Goal: Task Accomplishment & Management: Complete application form

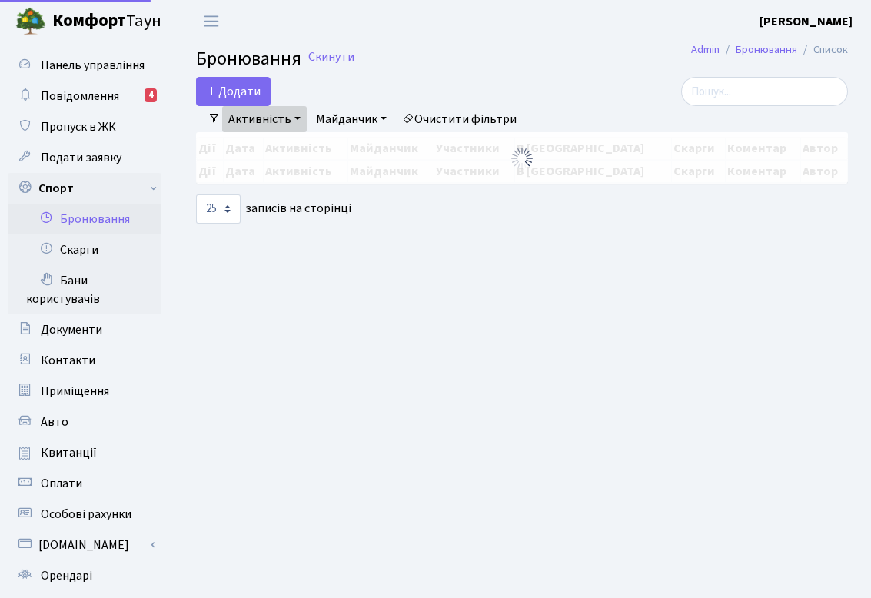
select select "25"
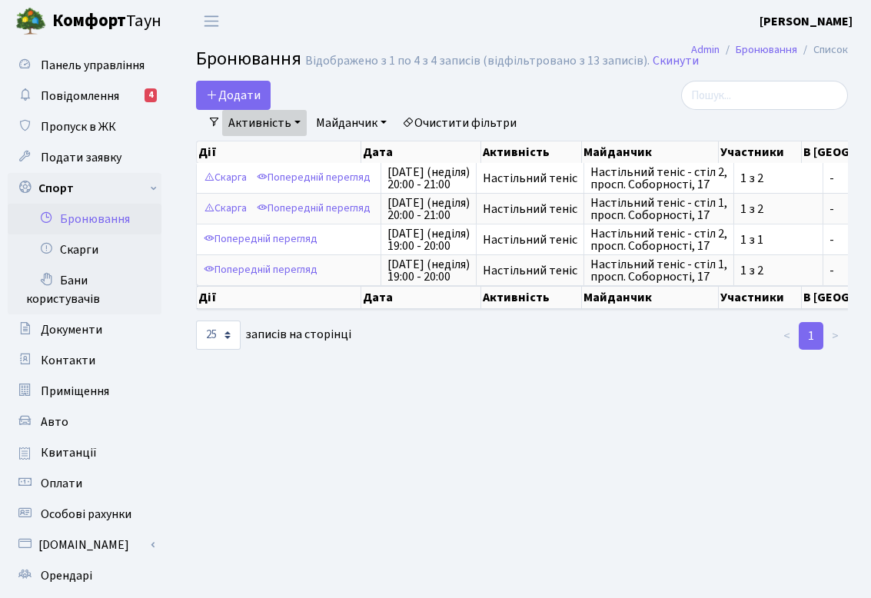
click at [93, 219] on link "Бронювання" at bounding box center [85, 219] width 154 height 31
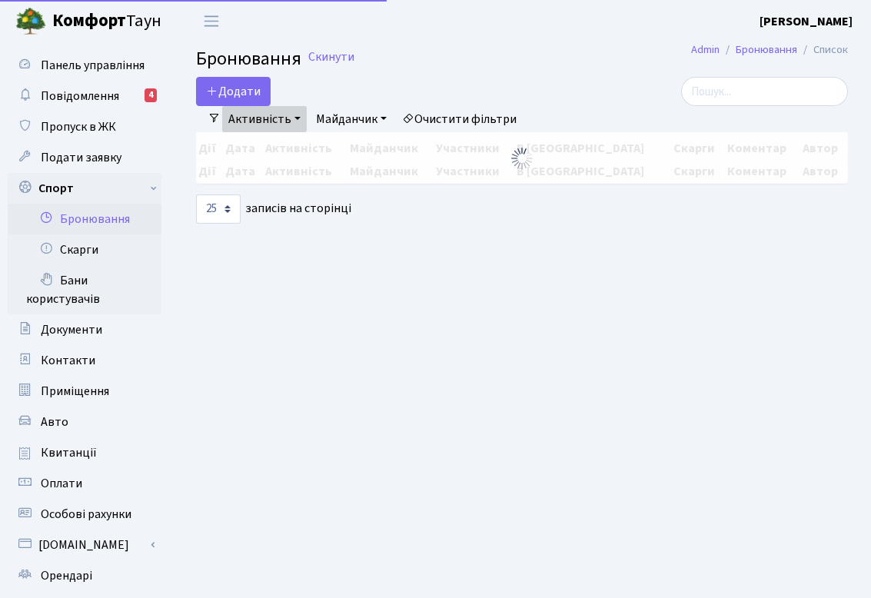
select select "25"
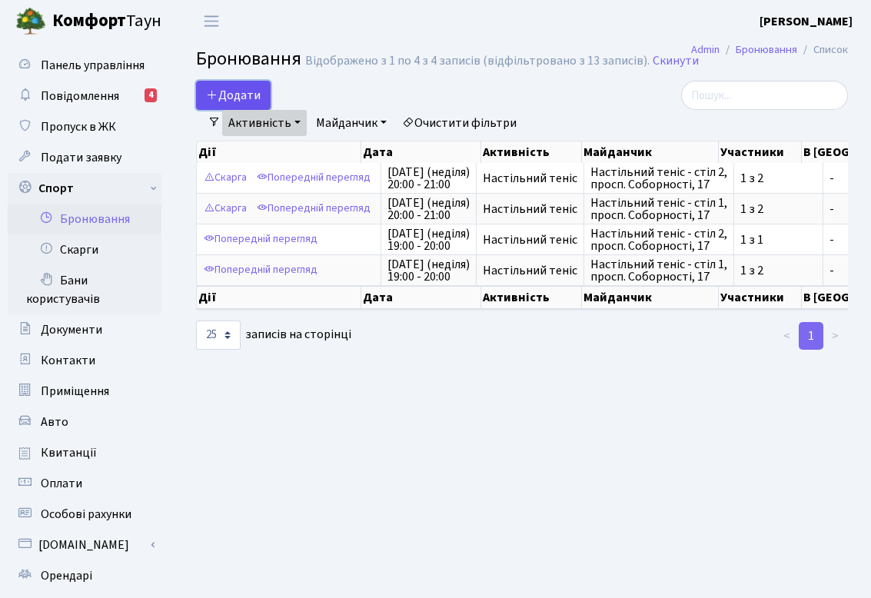
click at [231, 96] on button "Додати" at bounding box center [233, 95] width 75 height 29
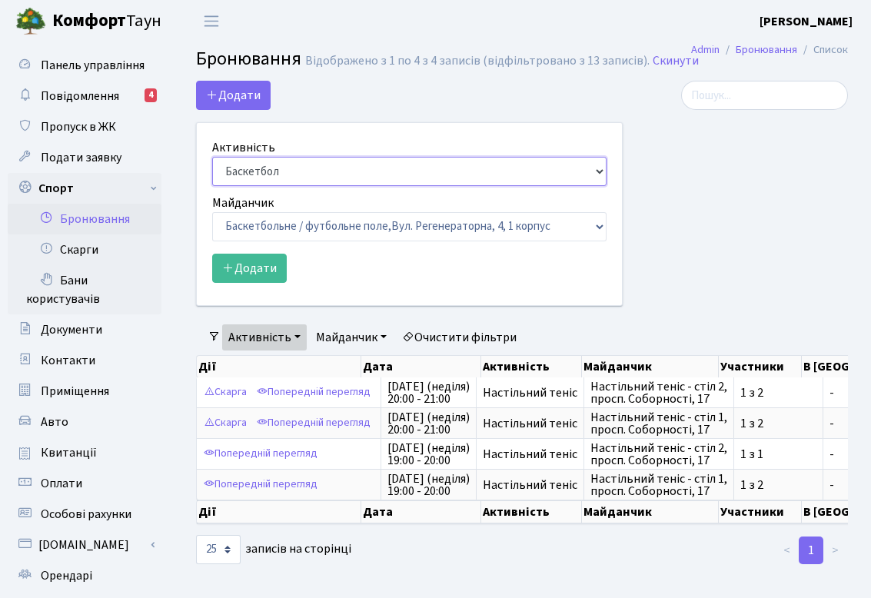
click at [312, 166] on select "Баскетбол Волейбол Йога Катання на роликах Настільний теніс Теніс Футбол Фітнес" at bounding box center [409, 171] width 394 height 29
select select "7"
click at [212, 157] on select "Баскетбол Волейбол Йога Катання на роликах Настільний теніс Теніс Футбол Фітнес" at bounding box center [409, 171] width 394 height 29
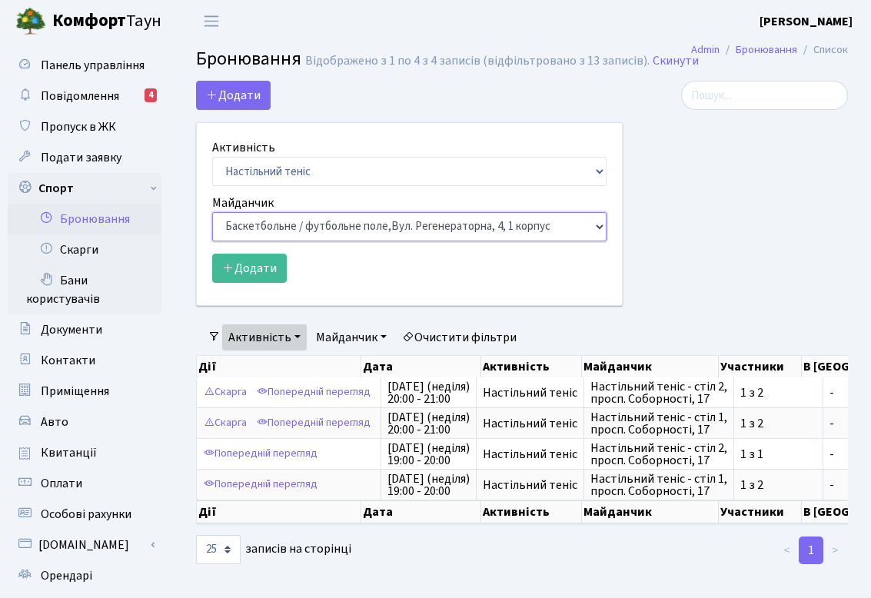
click at [294, 224] on select "Баскетбольне / футбольне поле, Вул. Регенераторна, 4, 1 корпус Баскетбольне пол…" at bounding box center [409, 226] width 394 height 29
select select "9"
click at [212, 212] on select "Баскетбольне / футбольне поле, Вул. Регенераторна, 4, 1 корпус Баскетбольне пол…" at bounding box center [409, 226] width 394 height 29
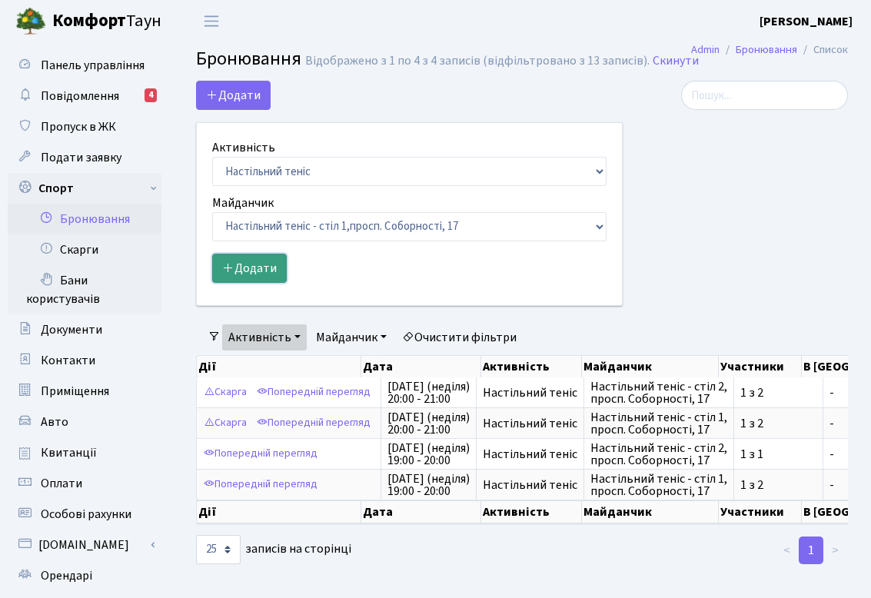
click at [257, 267] on button "Додати" at bounding box center [249, 268] width 75 height 29
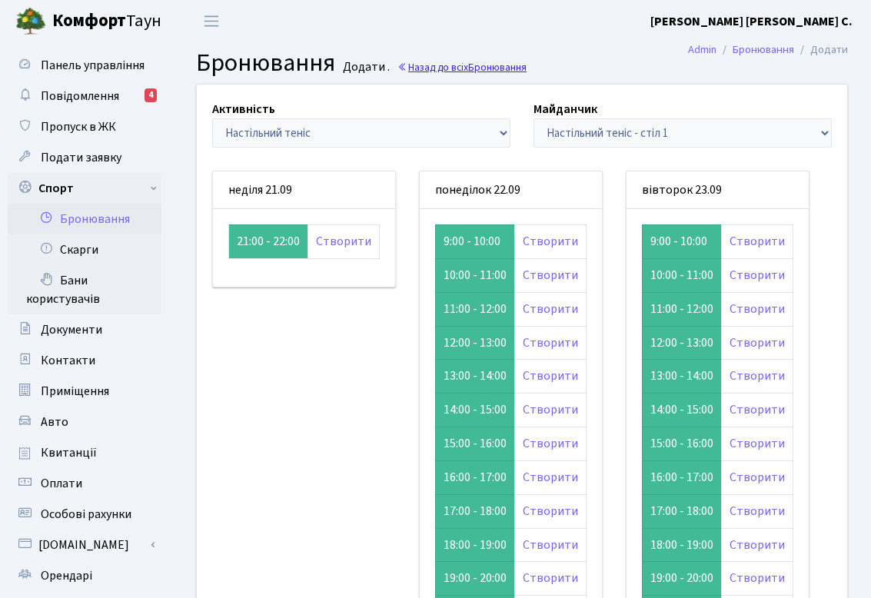
click at [413, 61] on link "Назад до всіх Бронювання" at bounding box center [461, 67] width 129 height 15
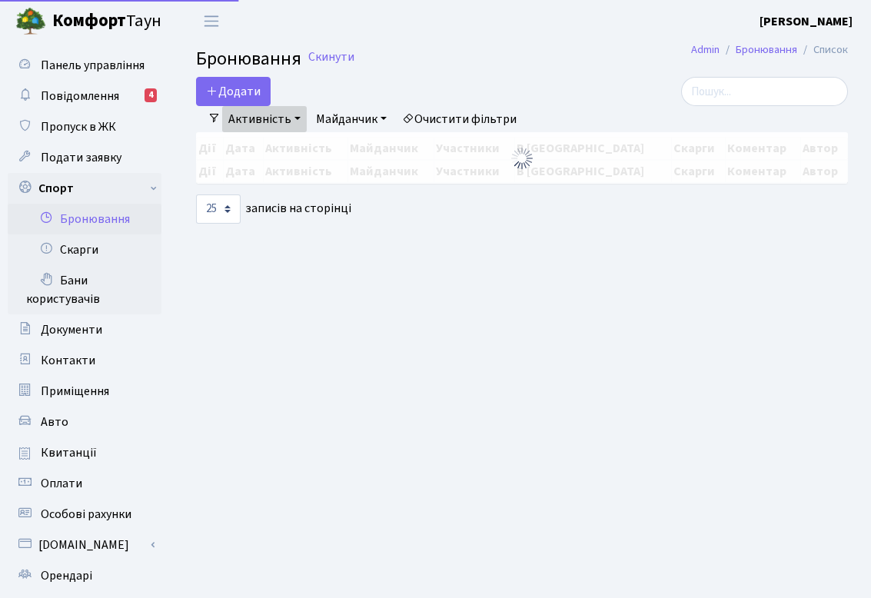
select select "25"
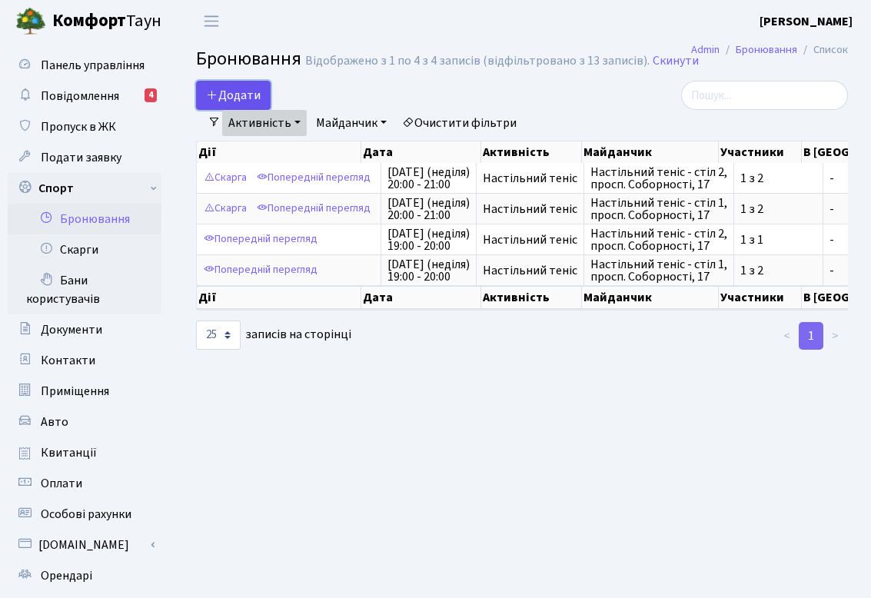
click at [244, 91] on button "Додати" at bounding box center [233, 95] width 75 height 29
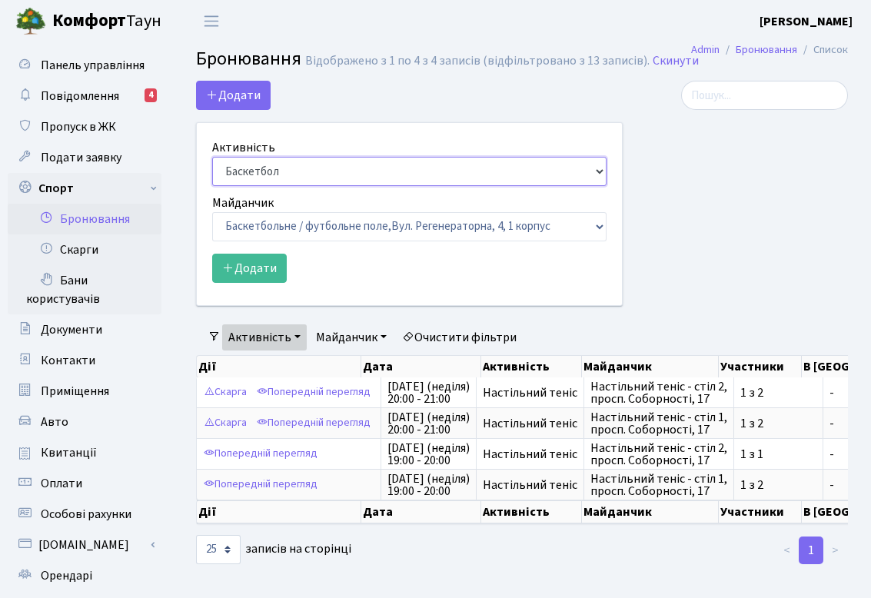
click at [305, 178] on select "Баскетбол Волейбол Йога Катання на роликах Настільний теніс Теніс Футбол Фітнес" at bounding box center [409, 171] width 394 height 29
select select "7"
click at [212, 157] on select "Баскетбол Волейбол Йога Катання на роликах Настільний теніс Теніс Футбол Фітнес" at bounding box center [409, 171] width 394 height 29
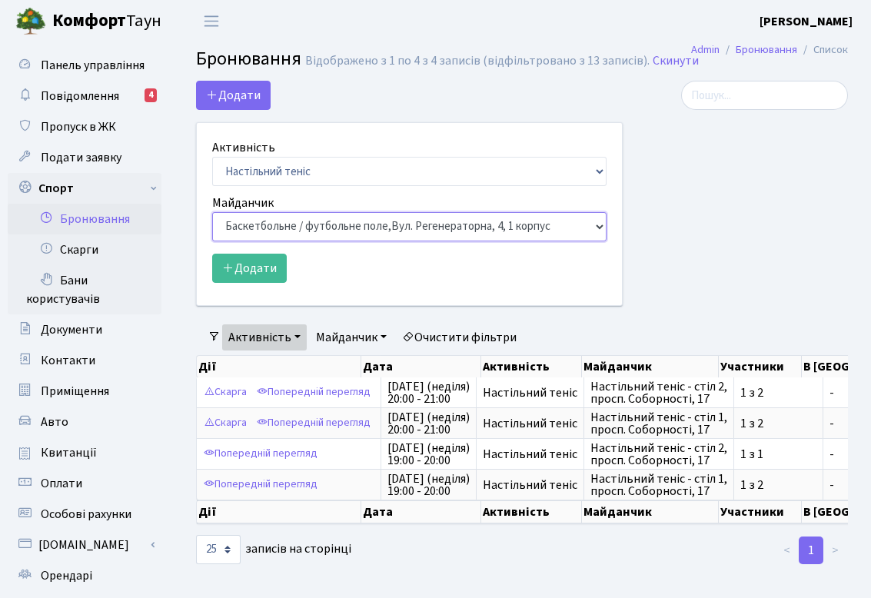
click at [324, 237] on select "Баскетбольне / футбольне поле, Вул. Регенераторна, 4, 1 корпус Баскетбольне пол…" at bounding box center [409, 226] width 394 height 29
select select "13"
click at [212, 212] on select "Баскетбольне / футбольне поле, Вул. Регенераторна, 4, 1 корпус Баскетбольне пол…" at bounding box center [409, 226] width 394 height 29
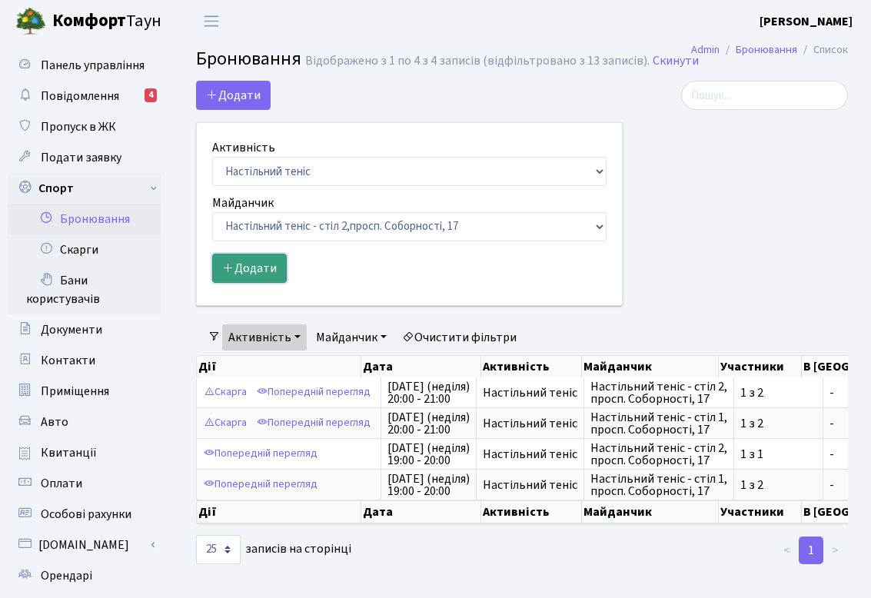
click at [260, 274] on button "Додати" at bounding box center [249, 268] width 75 height 29
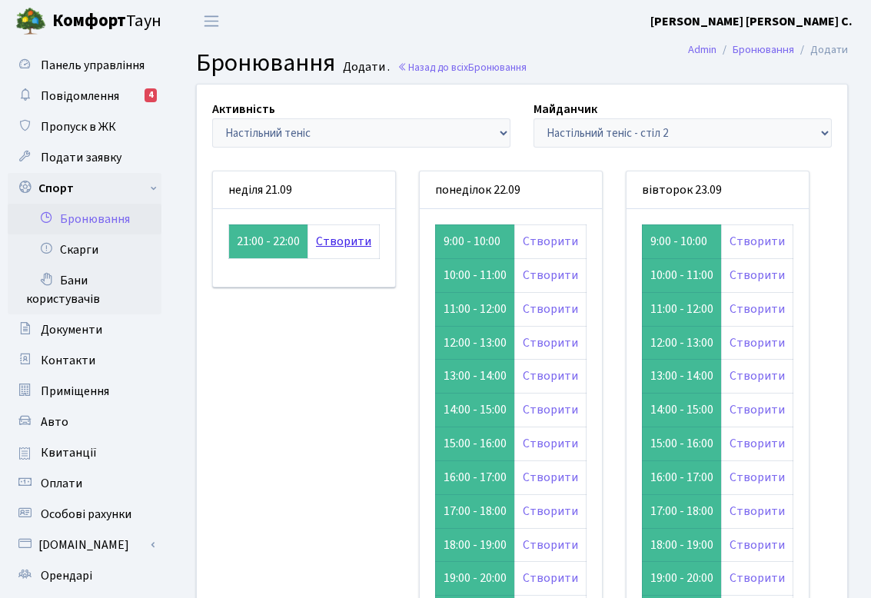
click at [348, 250] on link "Створити" at bounding box center [343, 241] width 55 height 17
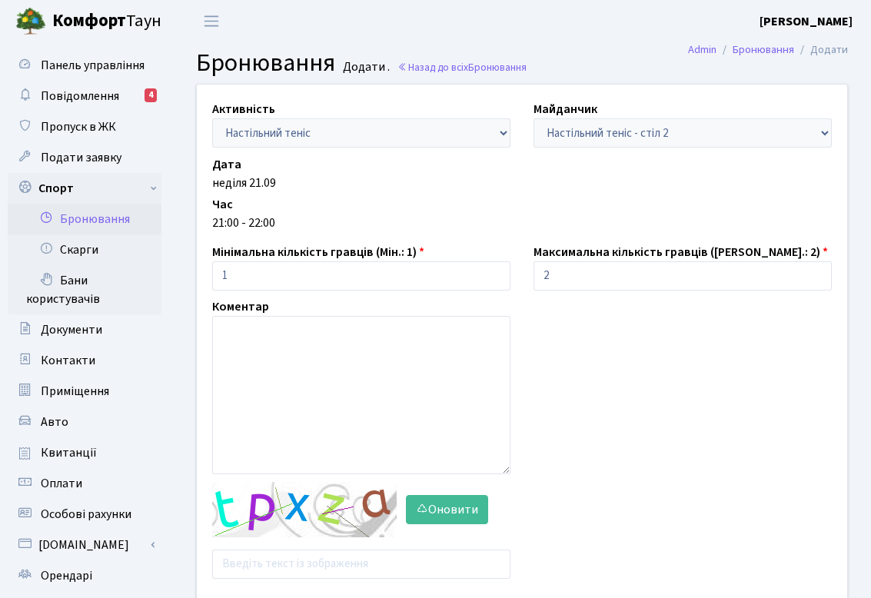
click at [355, 95] on div "Активність - Баскетбол Волейбол Йога Катання на роликах Настільний теніс [PERSO…" at bounding box center [521, 343] width 673 height 516
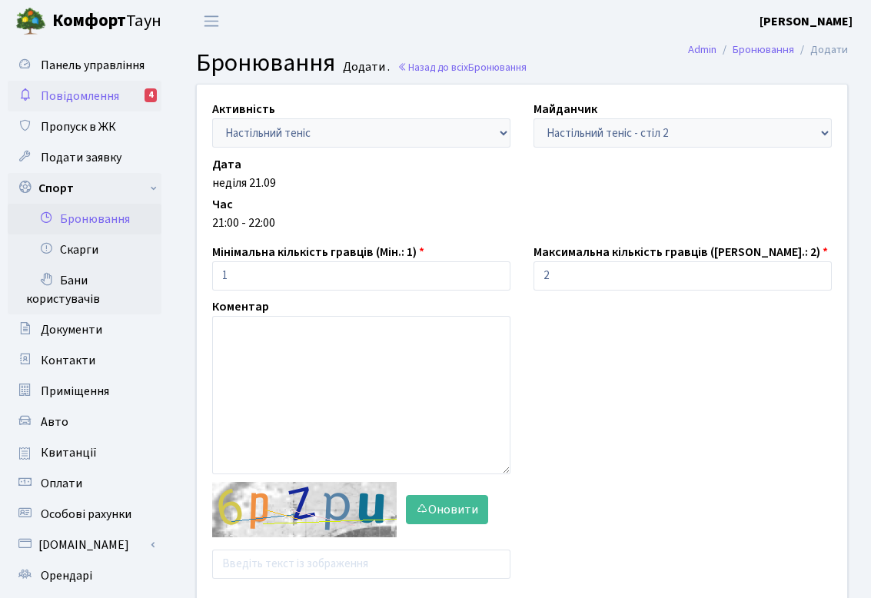
click at [89, 91] on span "Повідомлення" at bounding box center [80, 96] width 78 height 17
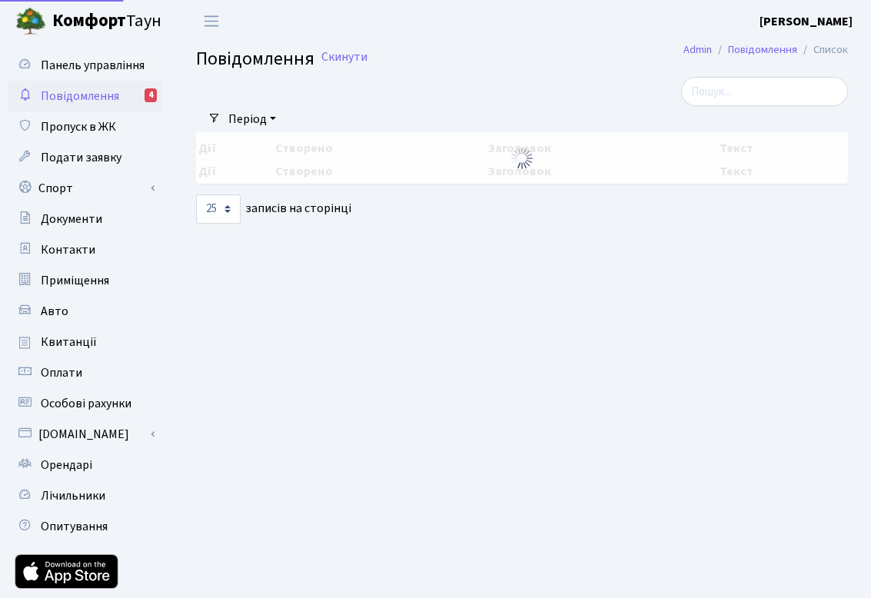
select select "25"
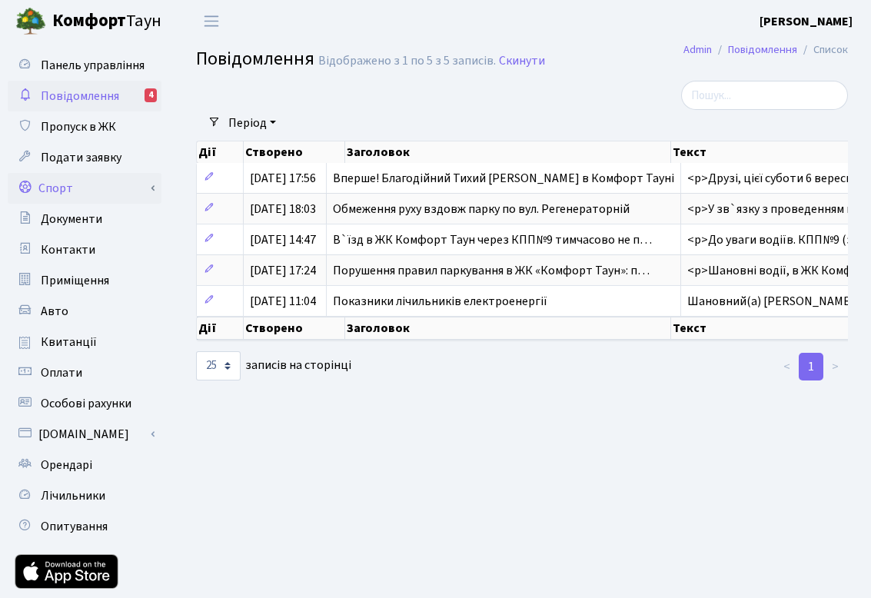
click at [55, 185] on link "Спорт" at bounding box center [85, 188] width 154 height 31
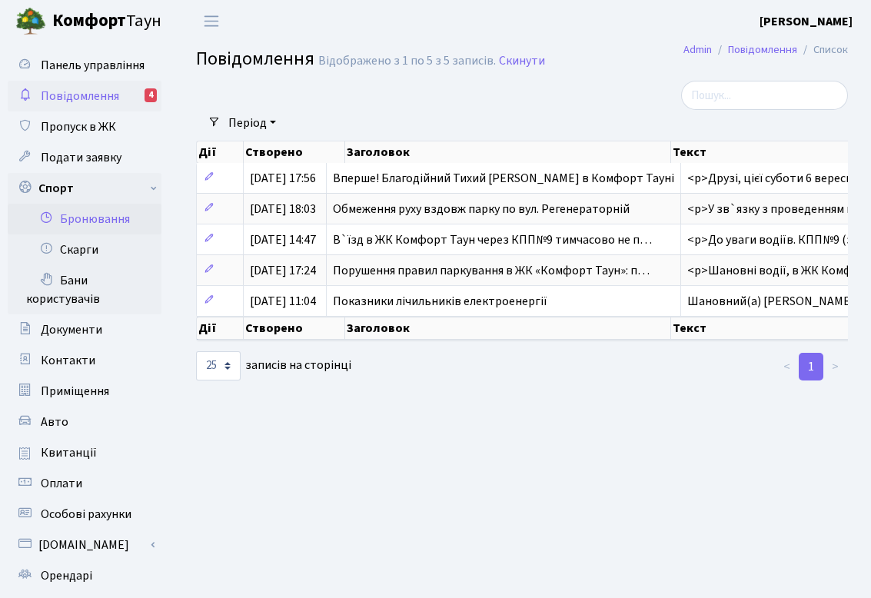
click at [70, 224] on link "Бронювання" at bounding box center [85, 219] width 154 height 31
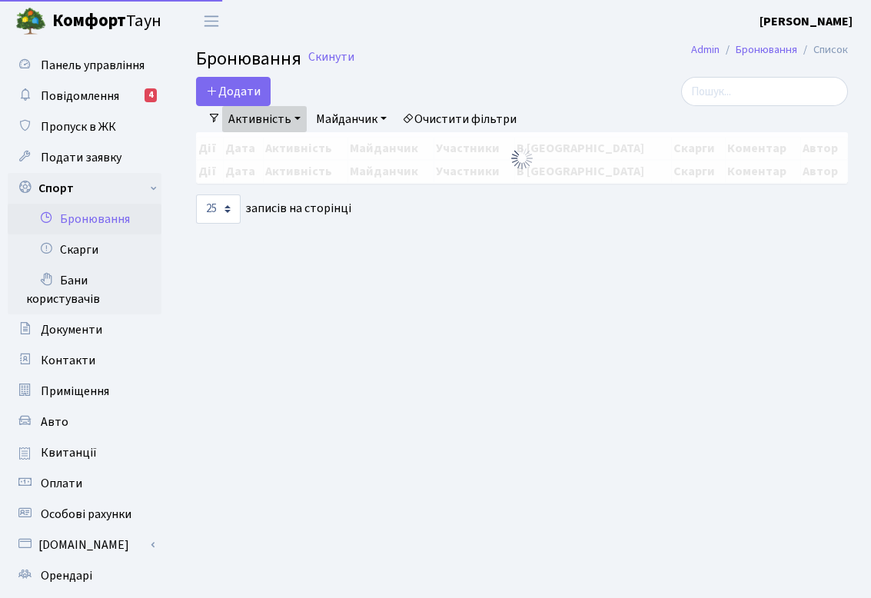
select select "25"
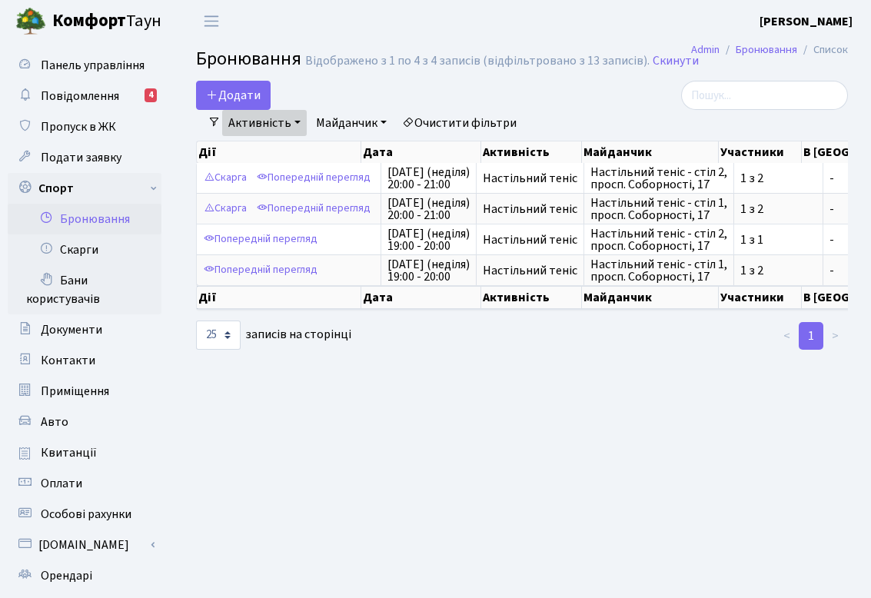
click at [233, 79] on main "Admin Бронювання Список Бронювання Відображено з 1 по 4 з 4 записів (відфільтро…" at bounding box center [522, 403] width 698 height 722
click at [227, 86] on button "Додати" at bounding box center [233, 95] width 75 height 29
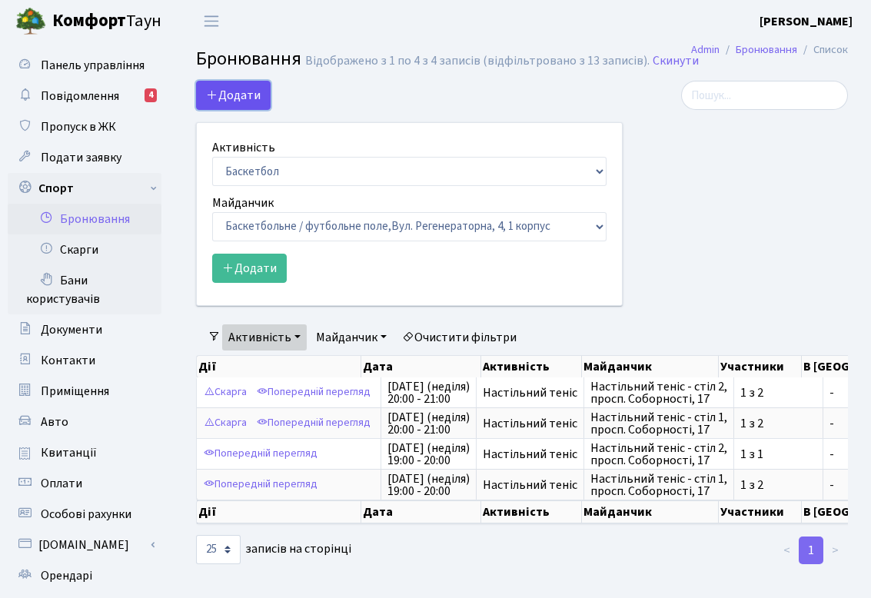
click at [254, 97] on button "Додати" at bounding box center [233, 95] width 75 height 29
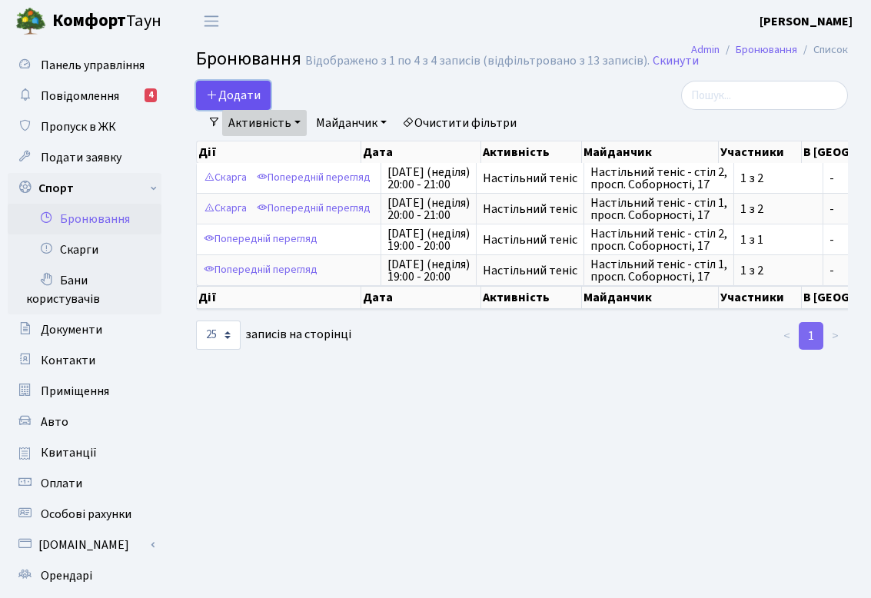
click at [254, 97] on button "Додати" at bounding box center [233, 95] width 75 height 29
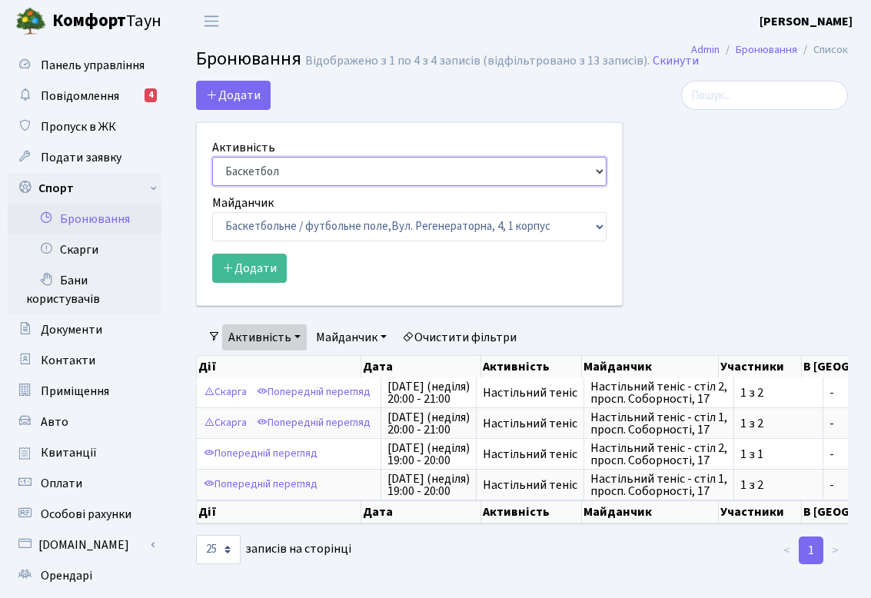
click at [280, 178] on select "Баскетбол Волейбол Йога Катання на роликах Настільний теніс Теніс Футбол Фітнес" at bounding box center [409, 171] width 394 height 29
select select "7"
click at [212, 157] on select "Баскетбол Волейбол Йога Катання на роликах Настільний теніс Теніс Футбол Фітнес" at bounding box center [409, 171] width 394 height 29
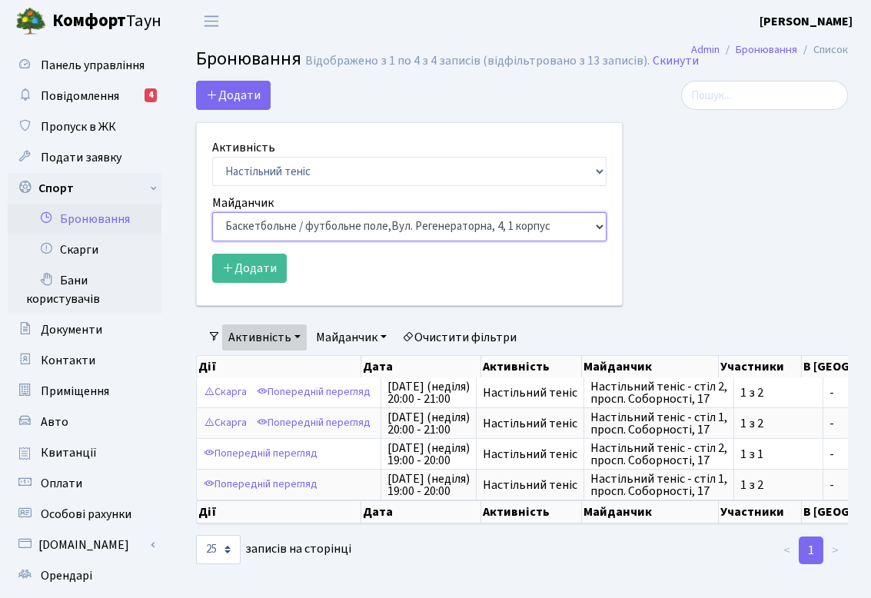
click at [301, 223] on select "Баскетбольне / футбольне поле, Вул. Регенераторна, 4, 1 корпус Баскетбольне пол…" at bounding box center [409, 226] width 394 height 29
select select "13"
click at [212, 212] on select "Баскетбольне / футбольне поле, Вул. Регенераторна, 4, 1 корпус Баскетбольне пол…" at bounding box center [409, 226] width 394 height 29
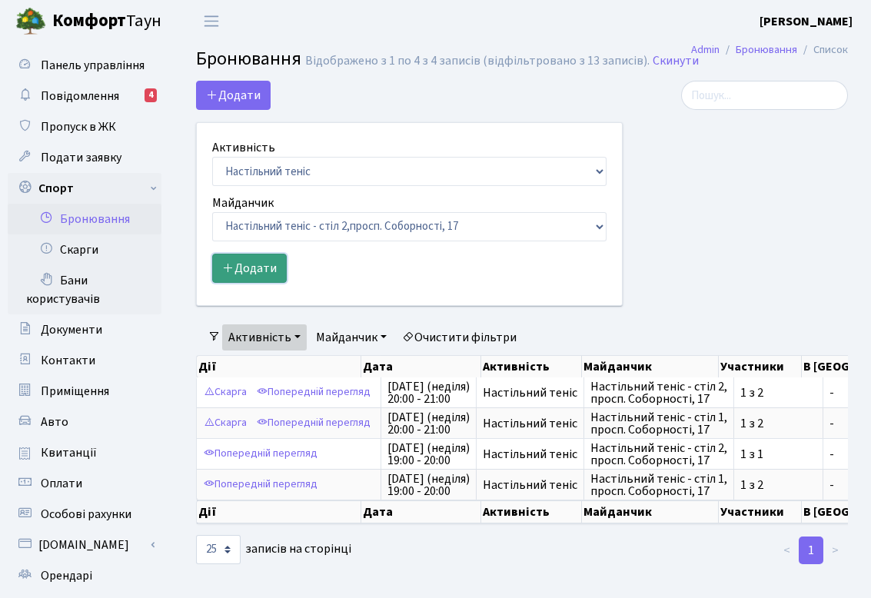
click at [266, 257] on button "Додати" at bounding box center [249, 268] width 75 height 29
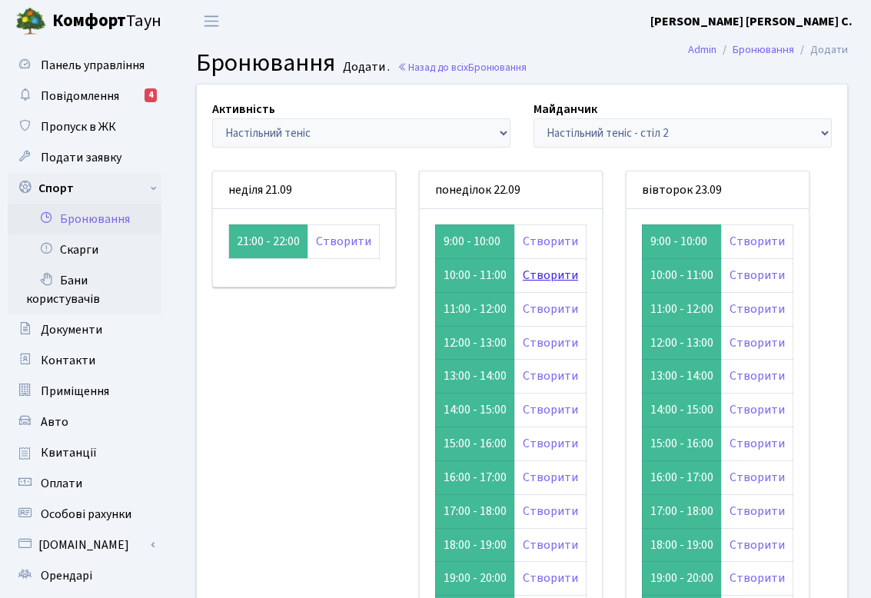
click at [536, 274] on link "Створити" at bounding box center [550, 275] width 55 height 17
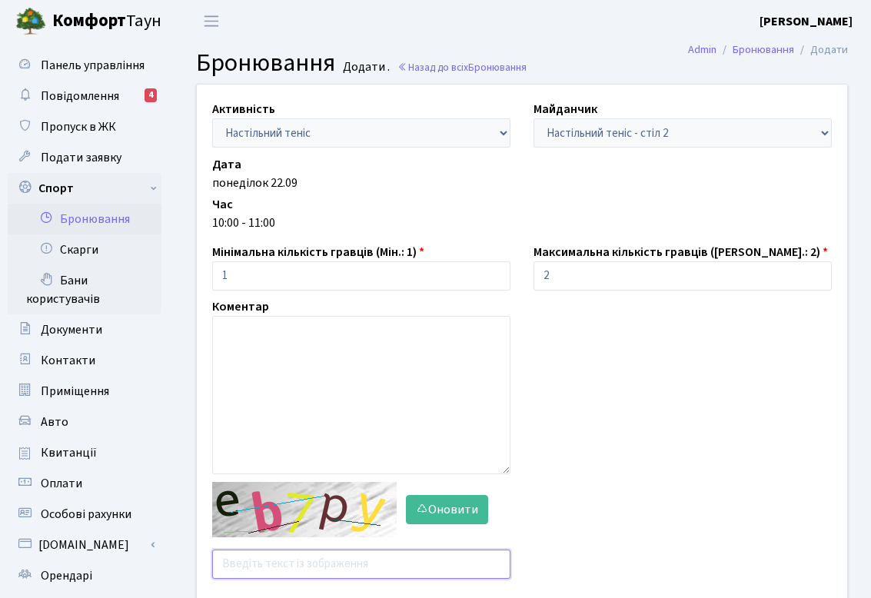
click at [298, 558] on input "text" at bounding box center [361, 563] width 298 height 29
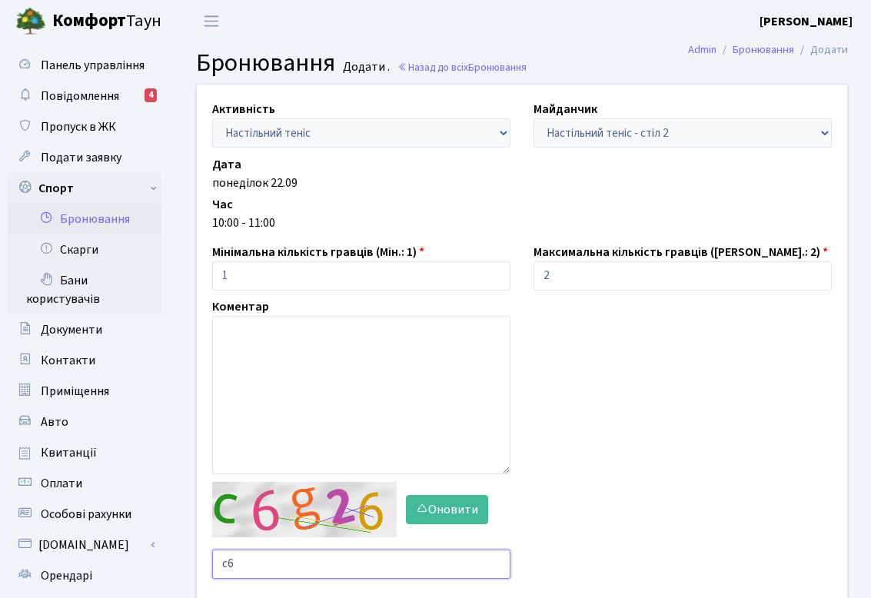
type input "с"
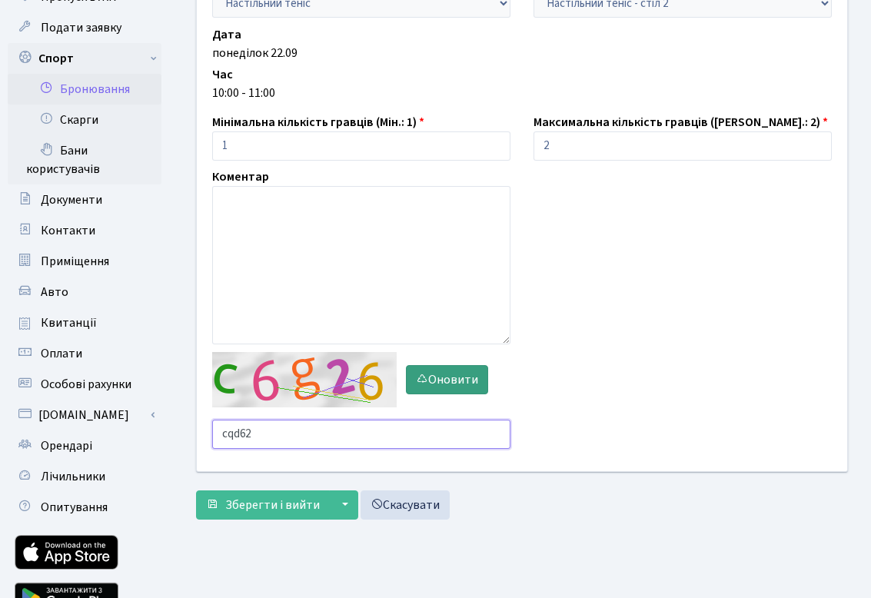
scroll to position [135, 0]
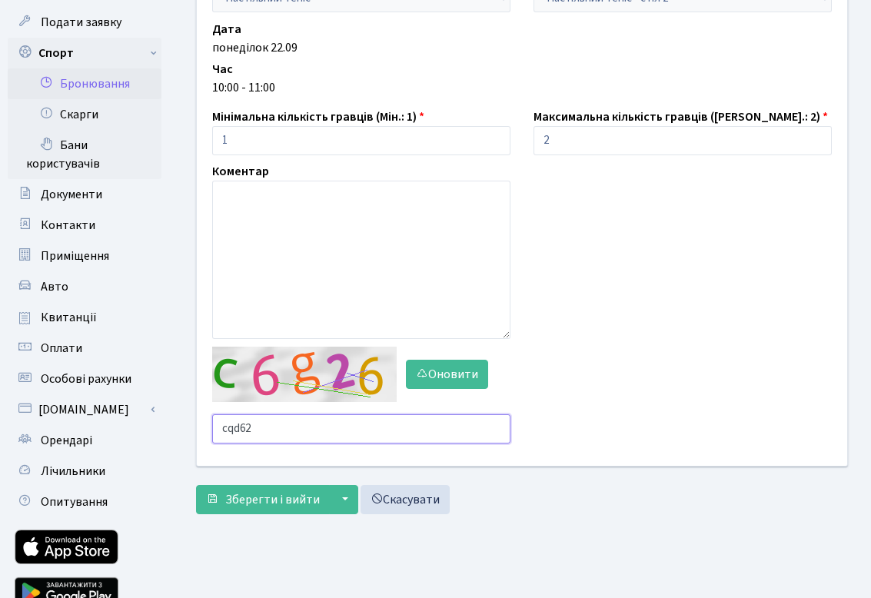
type input "cqd62"
click at [280, 515] on div "Активність - Баскетбол Волейбол Йога Катання на роликах Настільний теніс Теніс …" at bounding box center [521, 235] width 675 height 573
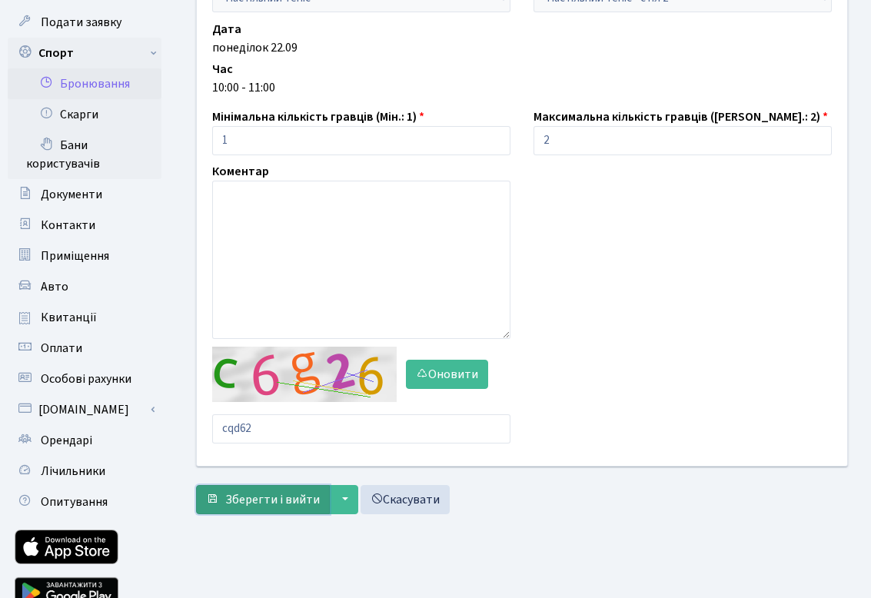
click at [288, 501] on span "Зберегти і вийти" at bounding box center [272, 499] width 95 height 17
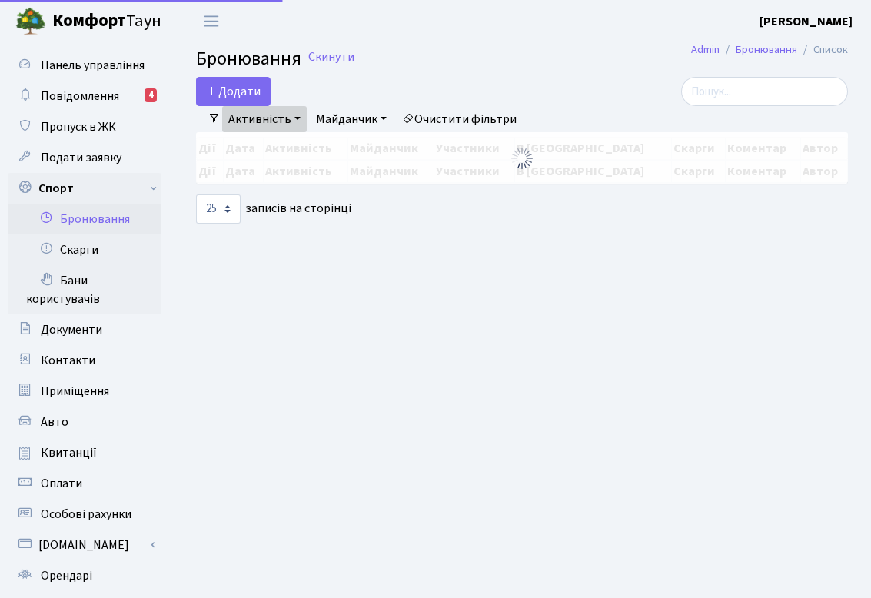
select select "25"
